Goal: Task Accomplishment & Management: Manage account settings

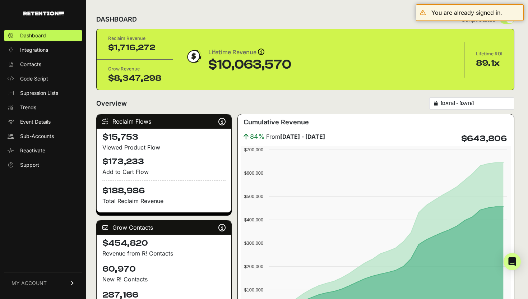
click at [33, 286] on span "MY ACCOUNT" at bounding box center [28, 282] width 35 height 7
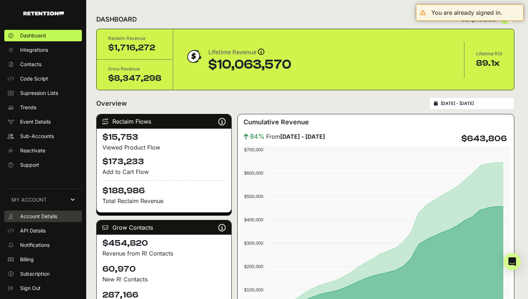
click at [51, 217] on span "Account Details" at bounding box center [38, 215] width 37 height 7
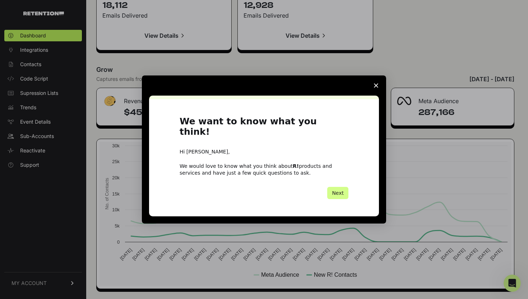
click at [376, 88] on polygon "Close survey" at bounding box center [376, 85] width 4 height 4
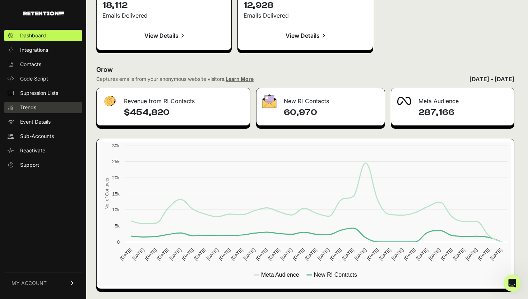
click at [60, 109] on link "Trends" at bounding box center [43, 107] width 78 height 11
click at [33, 121] on span "Event Details" at bounding box center [35, 121] width 31 height 7
